Goal: Task Accomplishment & Management: Use online tool/utility

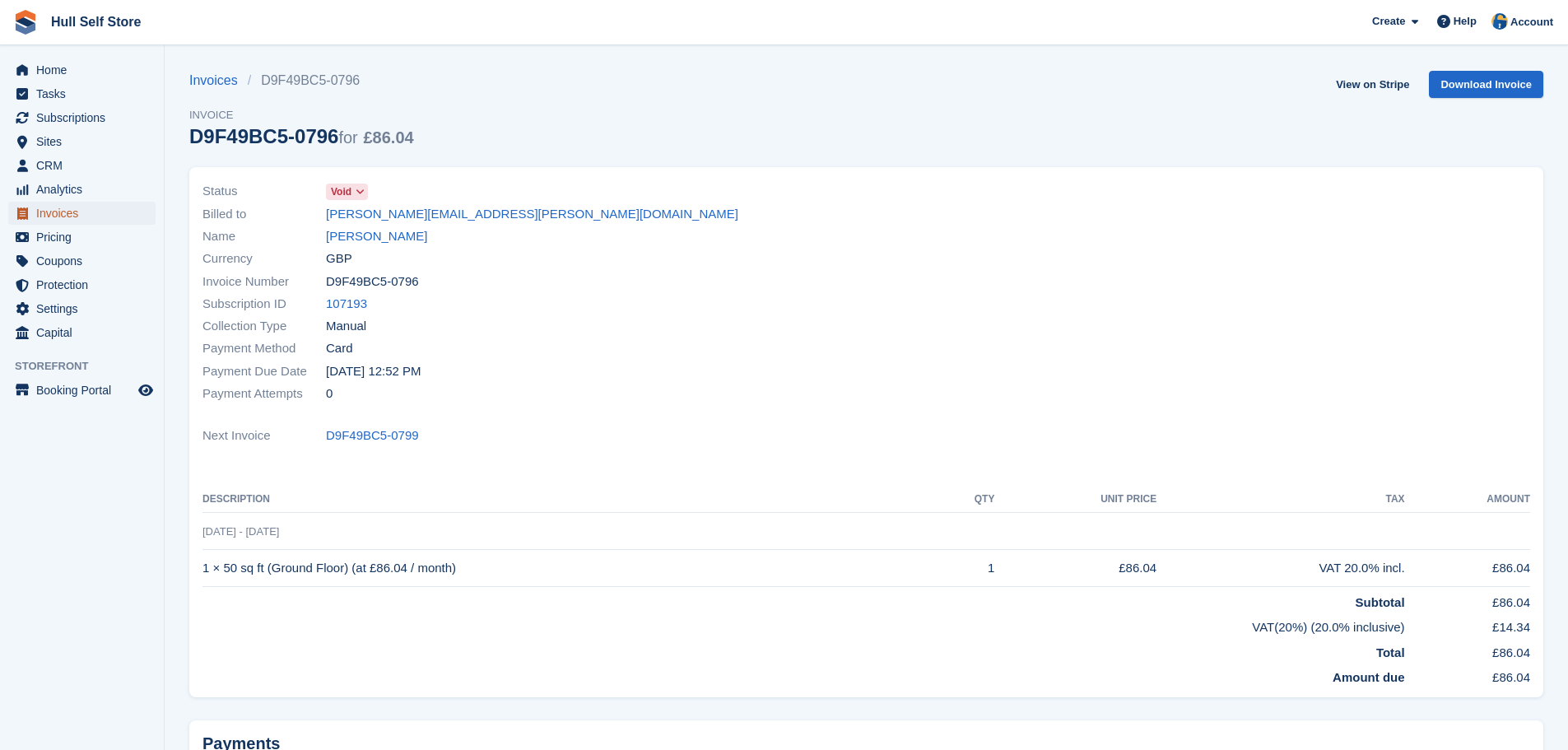
click at [98, 217] on span "Invoices" at bounding box center [85, 213] width 98 height 23
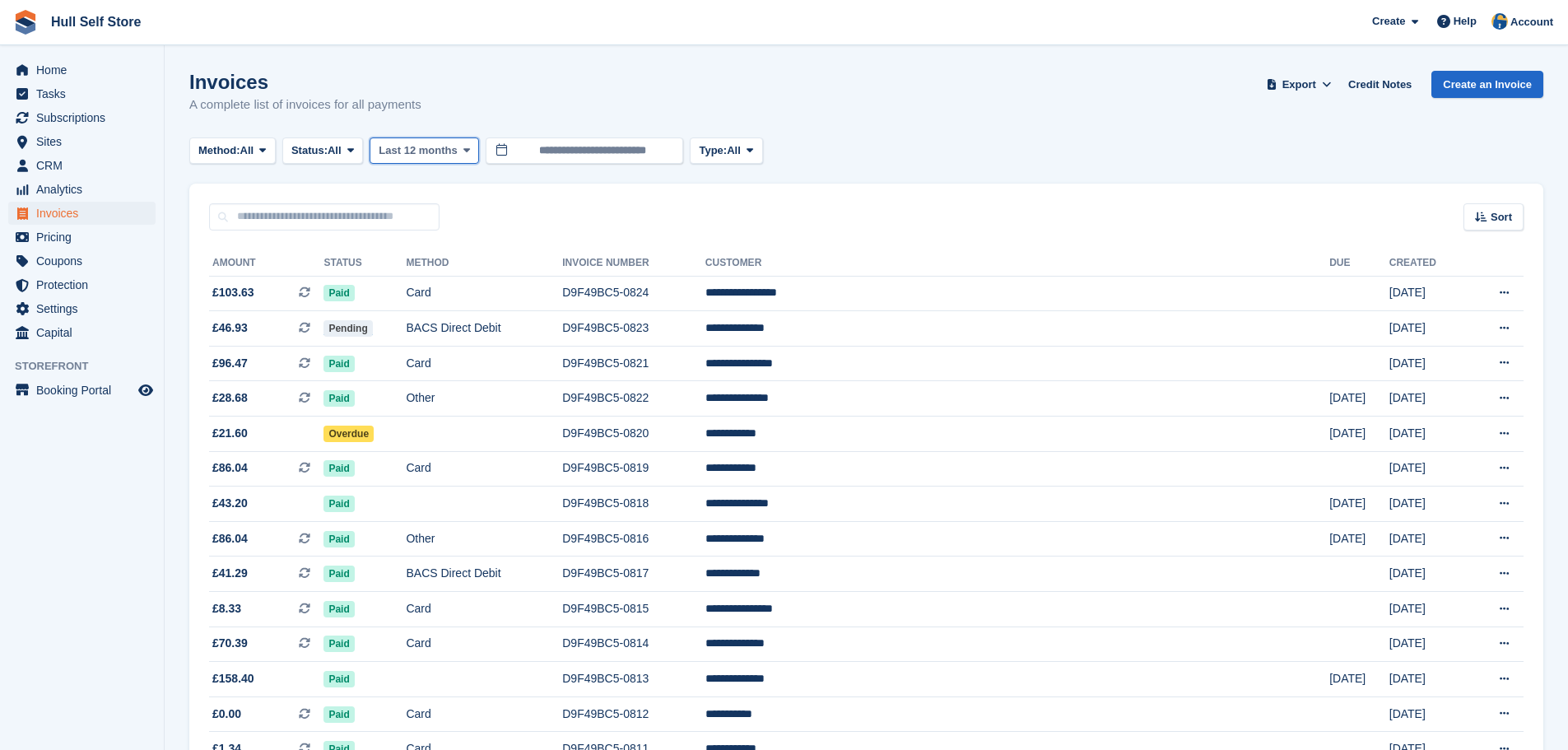
click at [448, 161] on button "Last 12 months" at bounding box center [424, 150] width 109 height 27
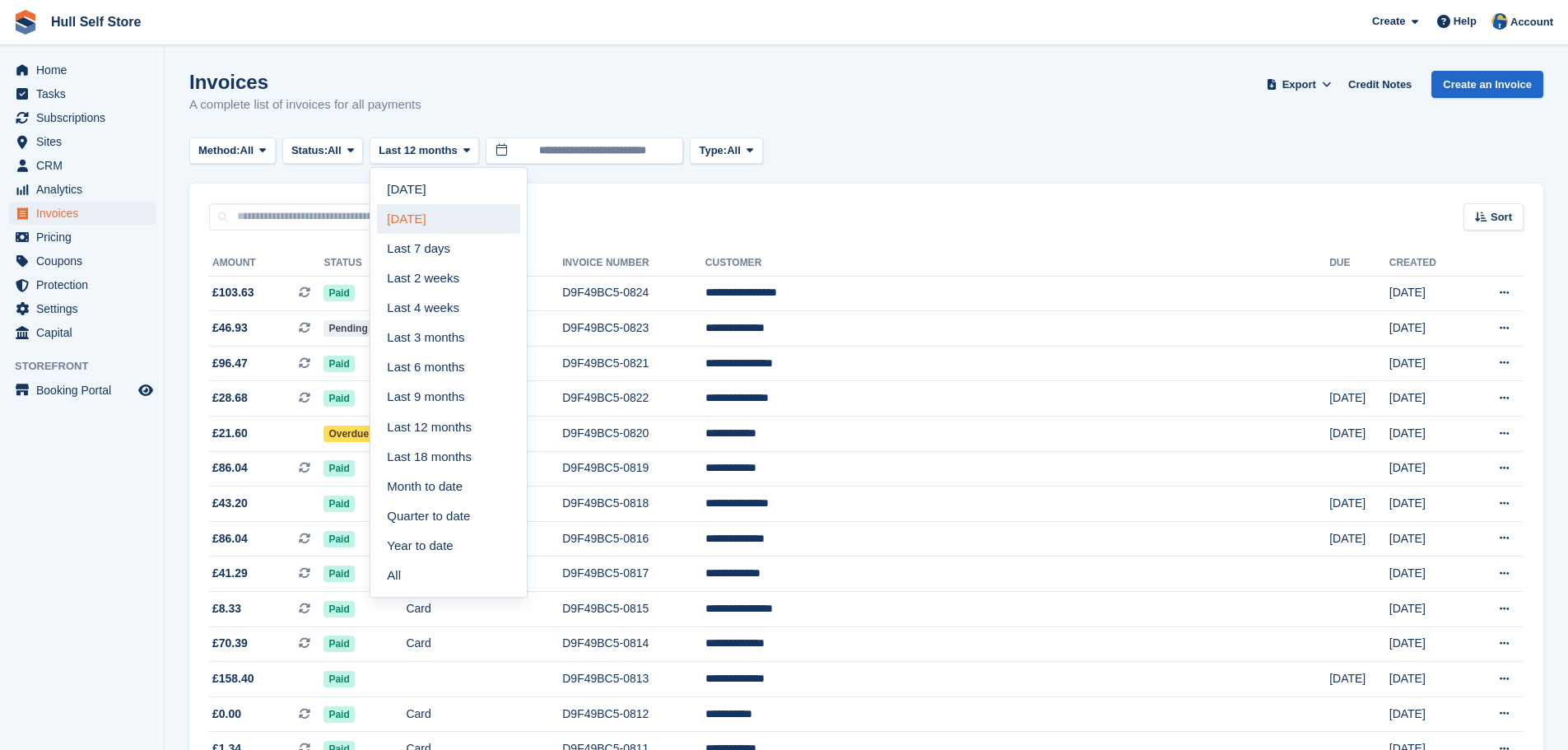
click at [425, 213] on link "Yesterday" at bounding box center [448, 219] width 143 height 30
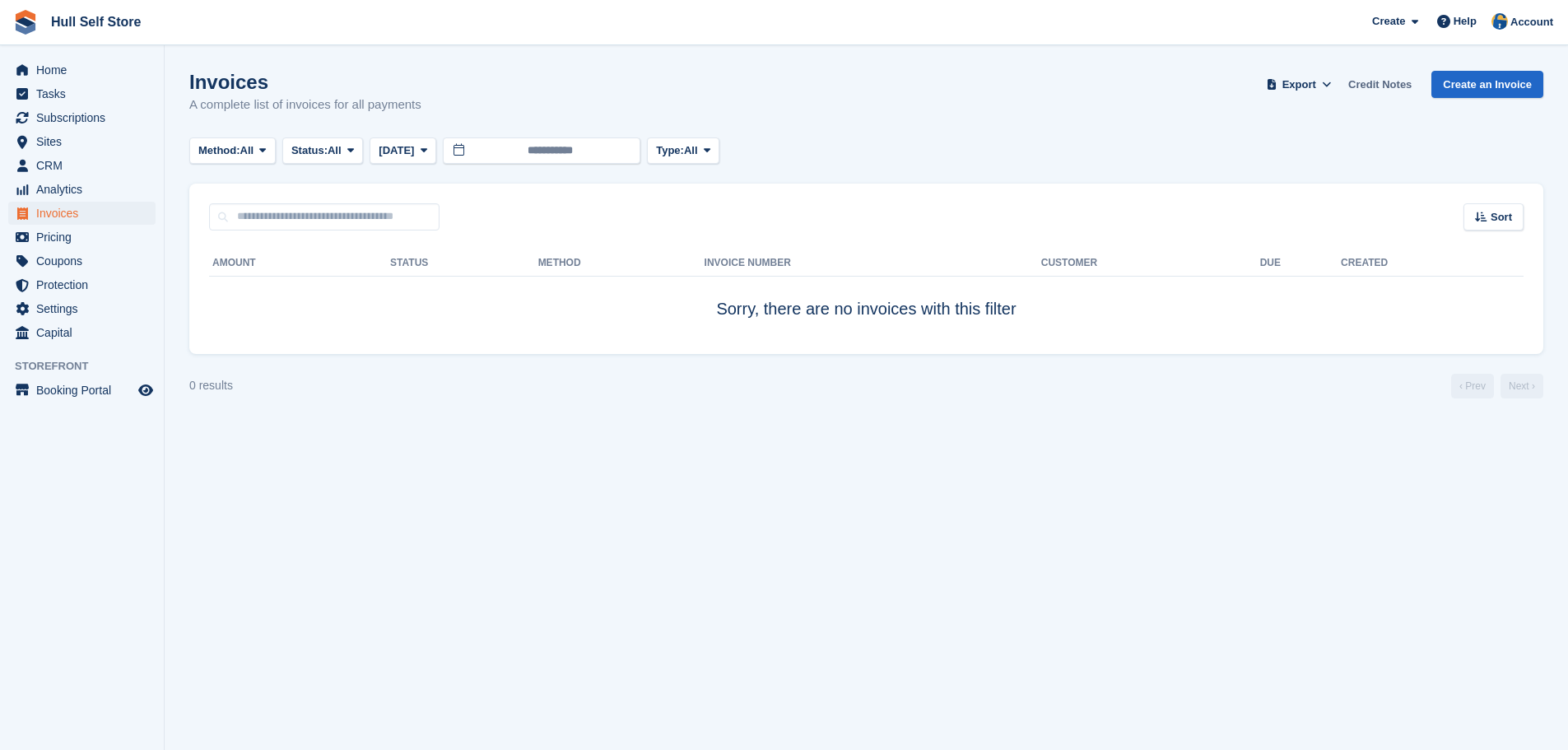
click at [1402, 84] on link "Credit Notes" at bounding box center [1380, 84] width 76 height 27
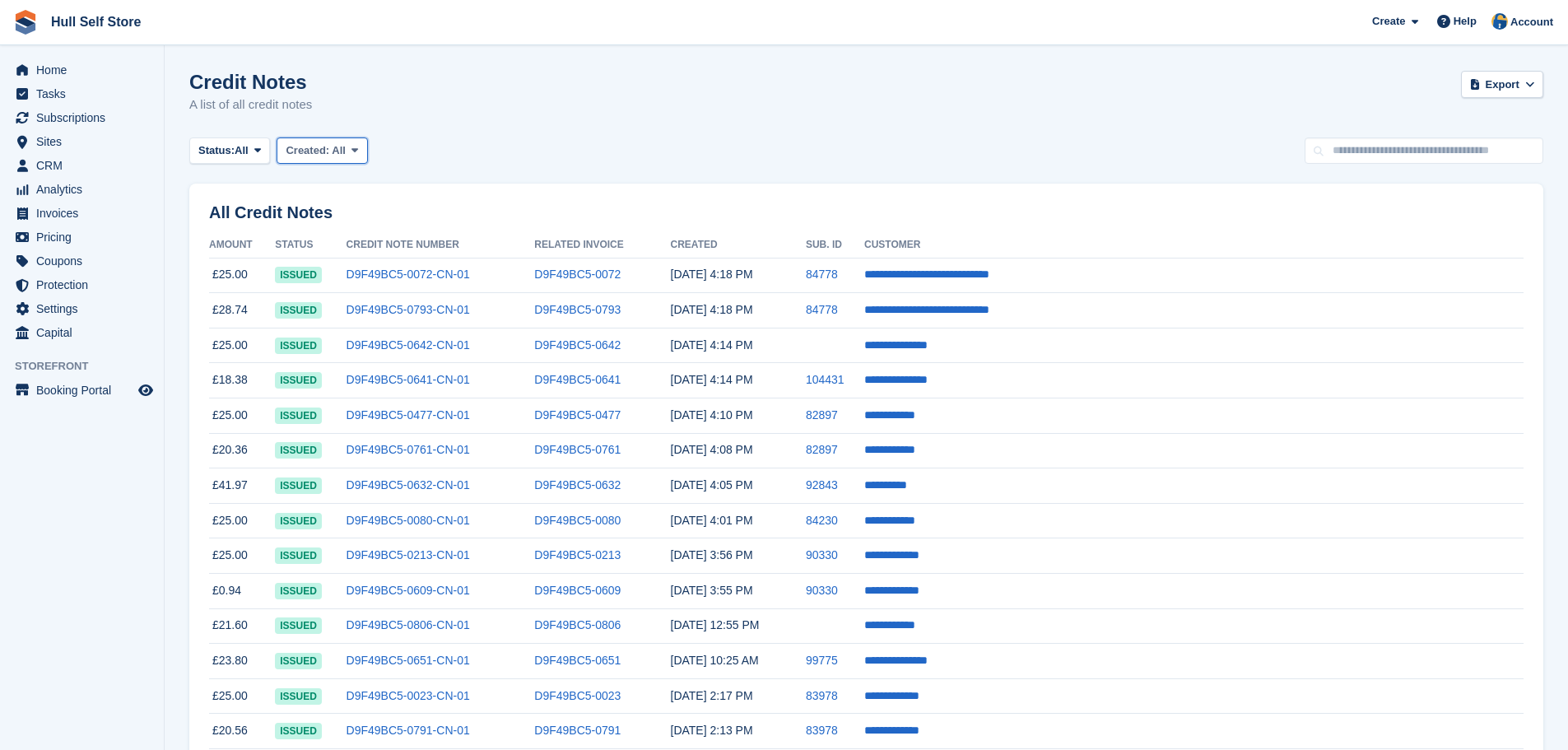
click at [328, 150] on span "Created:" at bounding box center [307, 149] width 44 height 12
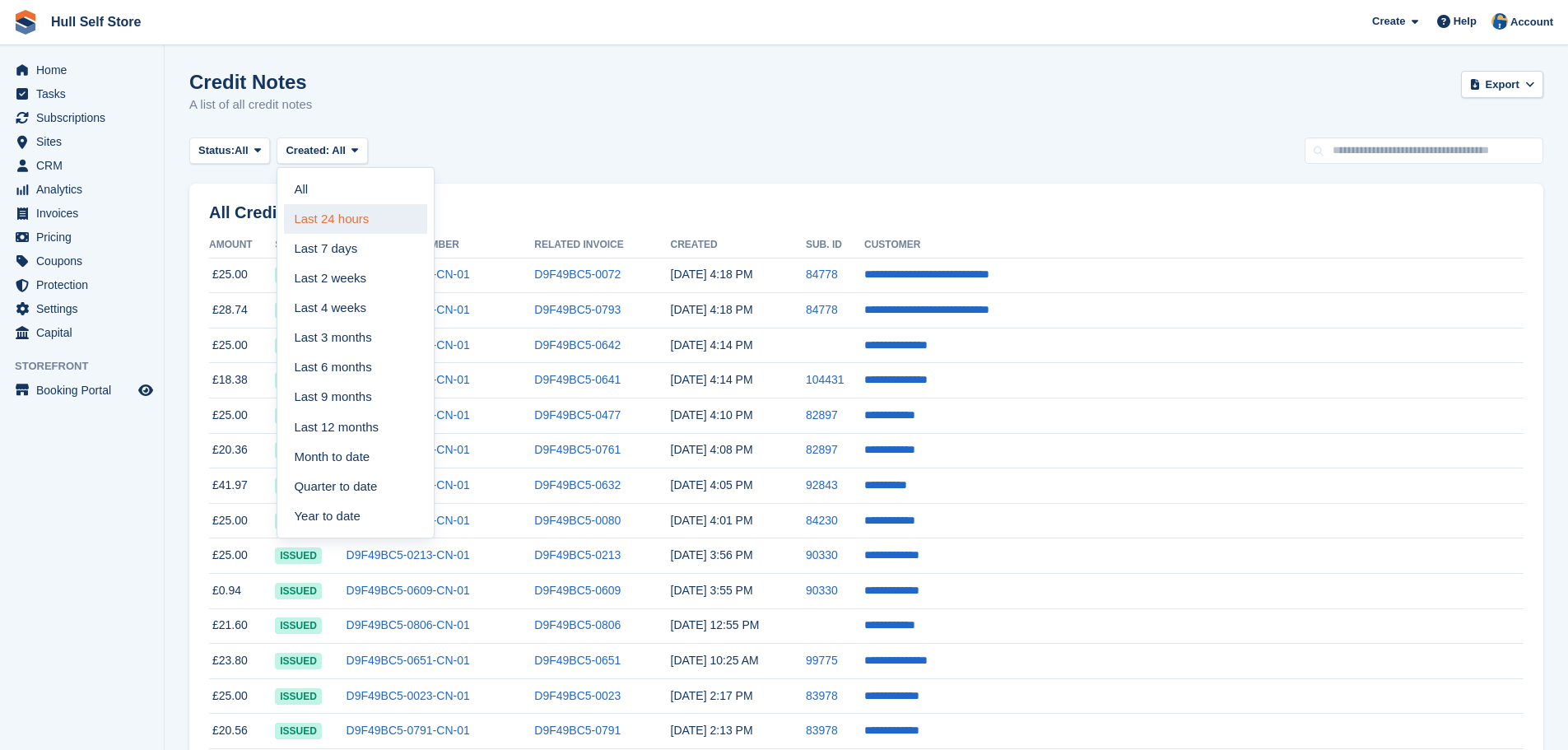
click at [312, 213] on link "Last 24 hours" at bounding box center [355, 219] width 143 height 30
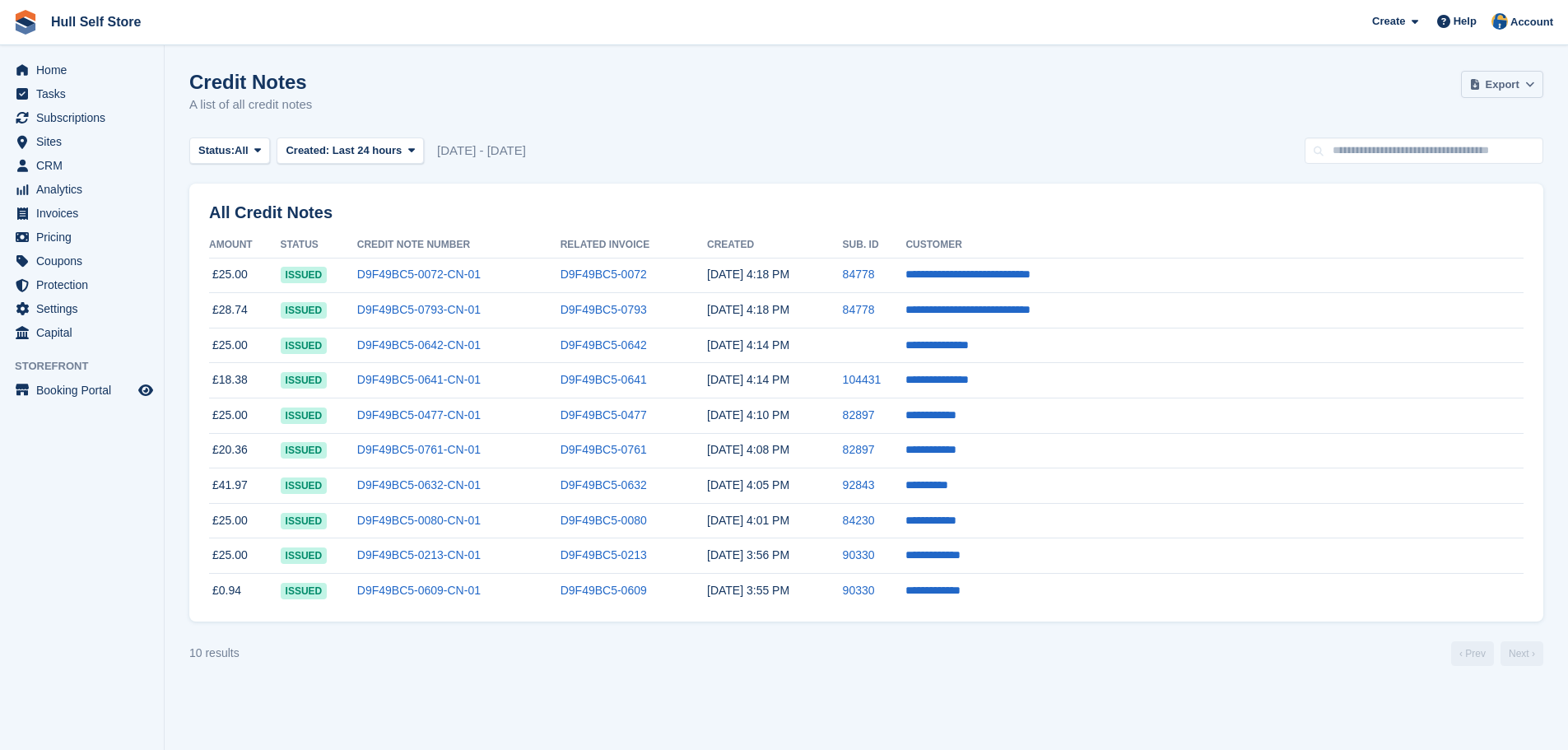
click at [1509, 89] on span "Export" at bounding box center [1502, 84] width 33 height 17
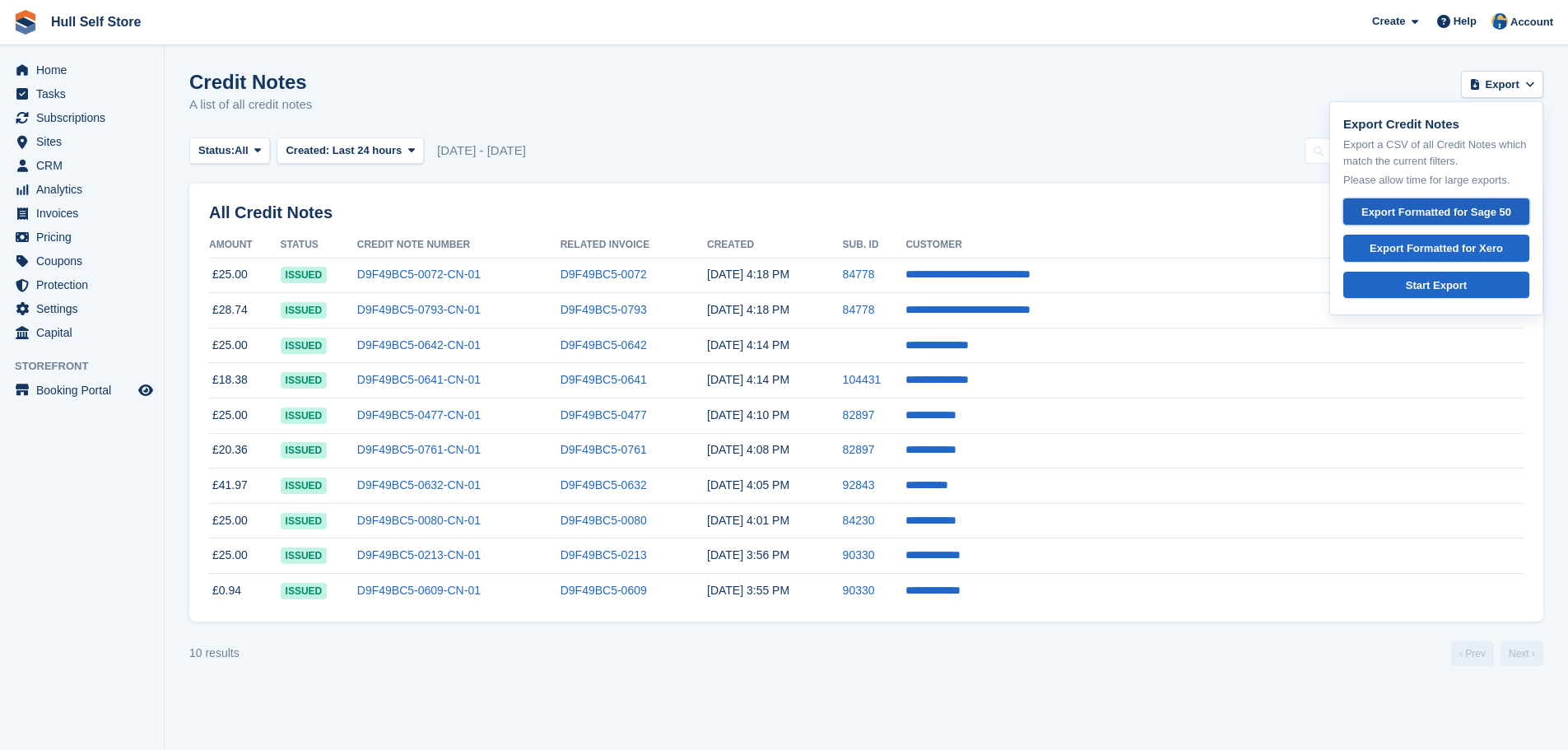
click at [1392, 210] on div "Export Formatted for Sage 50" at bounding box center [1436, 213] width 158 height 17
click at [51, 164] on span "CRM" at bounding box center [85, 165] width 98 height 23
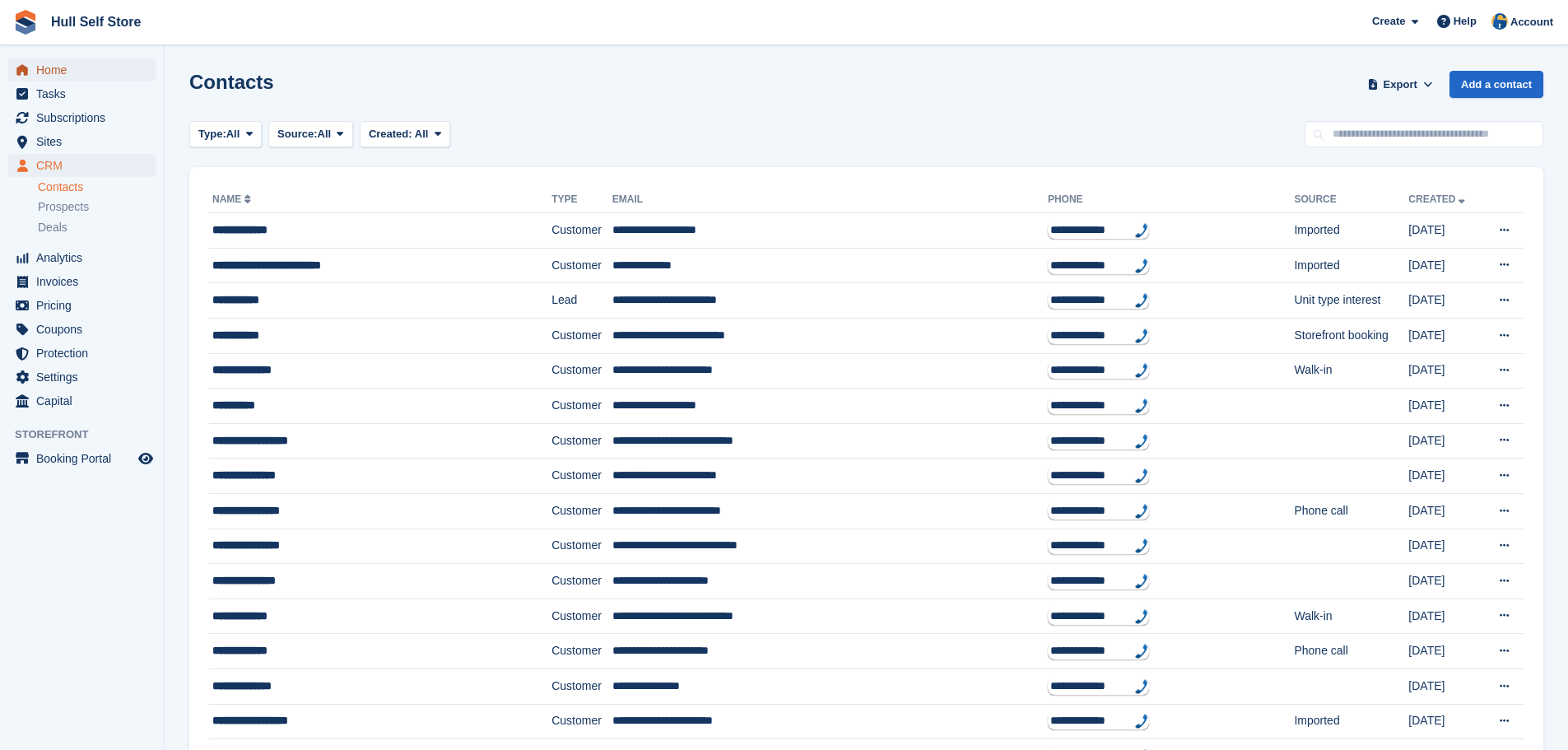
click at [59, 61] on span "Home" at bounding box center [85, 70] width 98 height 23
